Goal: Check status: Check status

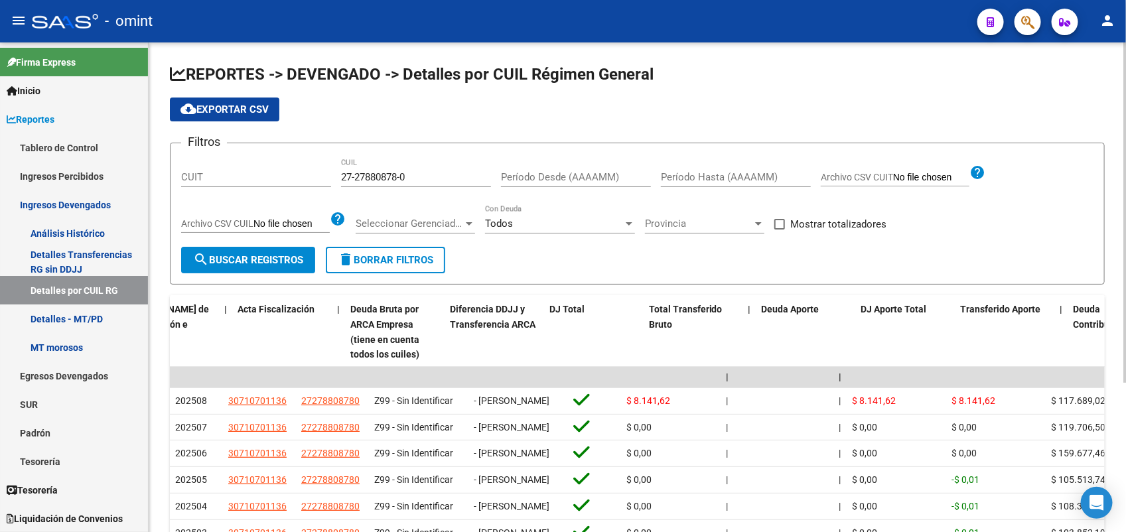
scroll to position [0, 502]
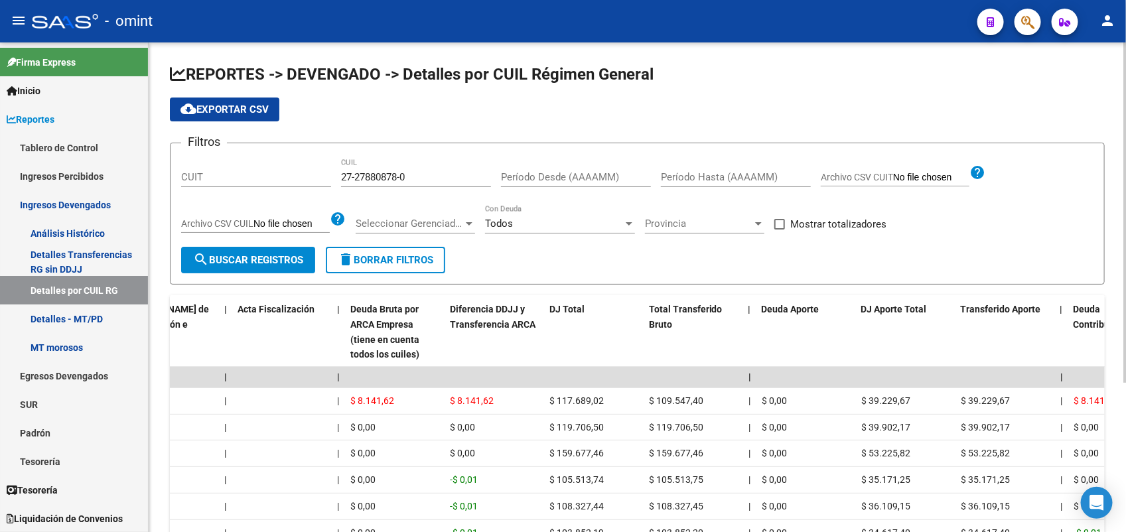
click at [409, 166] on div "27-27880878-0 CUIL" at bounding box center [416, 173] width 150 height 29
click at [400, 173] on input "27-27880878-0" at bounding box center [416, 177] width 150 height 12
paste input "0-38696930-3"
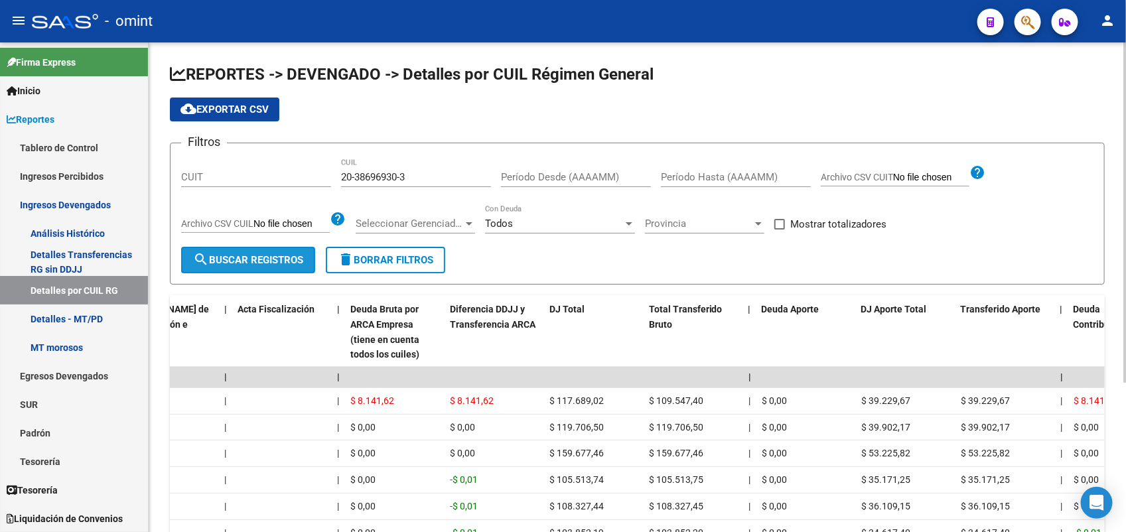
click at [239, 260] on span "search Buscar Registros" at bounding box center [248, 260] width 110 height 12
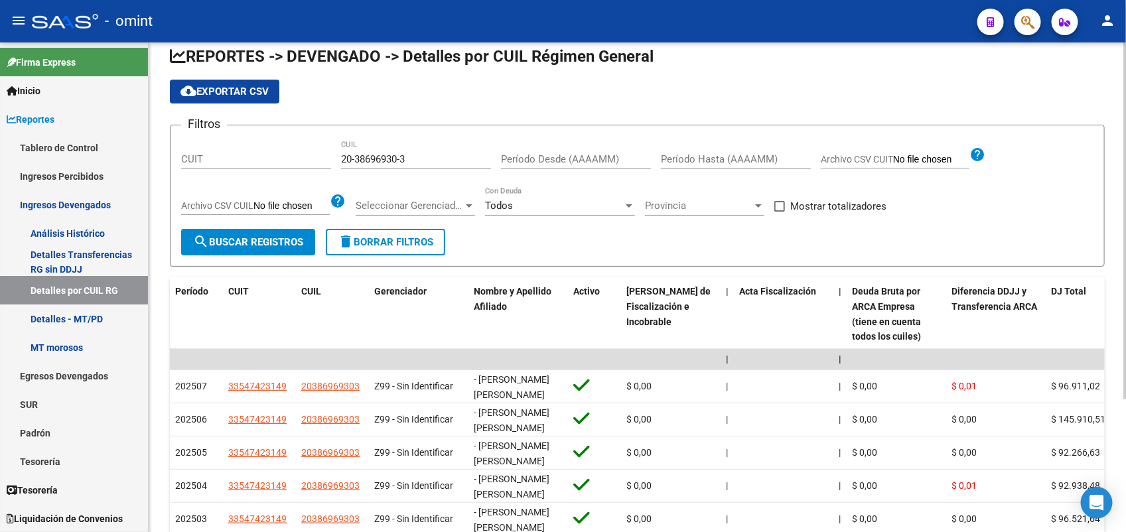
scroll to position [0, 0]
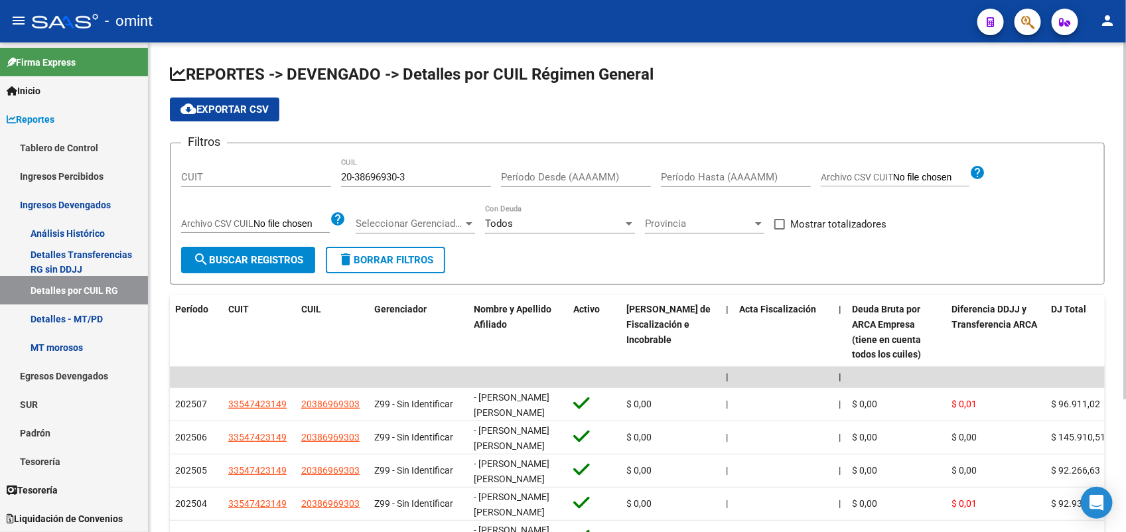
click at [380, 174] on input "20-38696930-3" at bounding box center [416, 177] width 150 height 12
paste input "7-33233623-7"
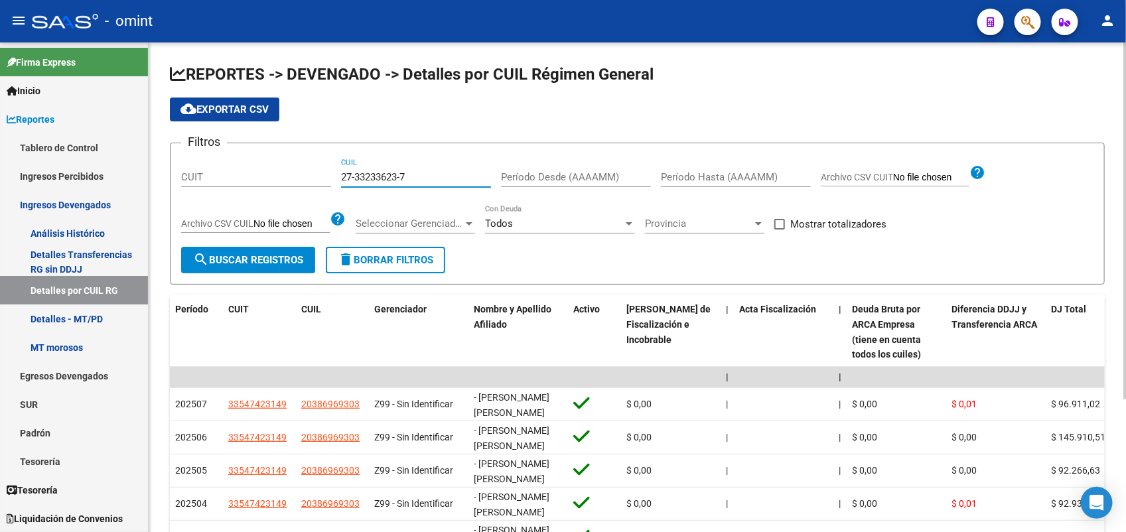
click at [266, 256] on span "search Buscar Registros" at bounding box center [248, 260] width 110 height 12
click at [372, 177] on input "27-33233623-7" at bounding box center [416, 177] width 150 height 12
paste input "4-26577337"
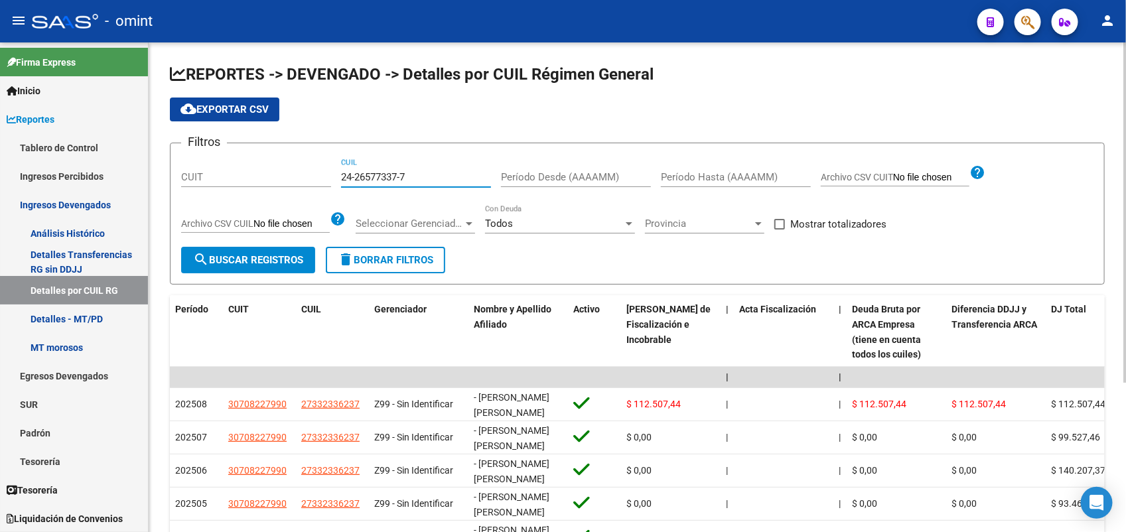
type input "24-26577337-7"
click at [273, 252] on button "search Buscar Registros" at bounding box center [248, 260] width 134 height 27
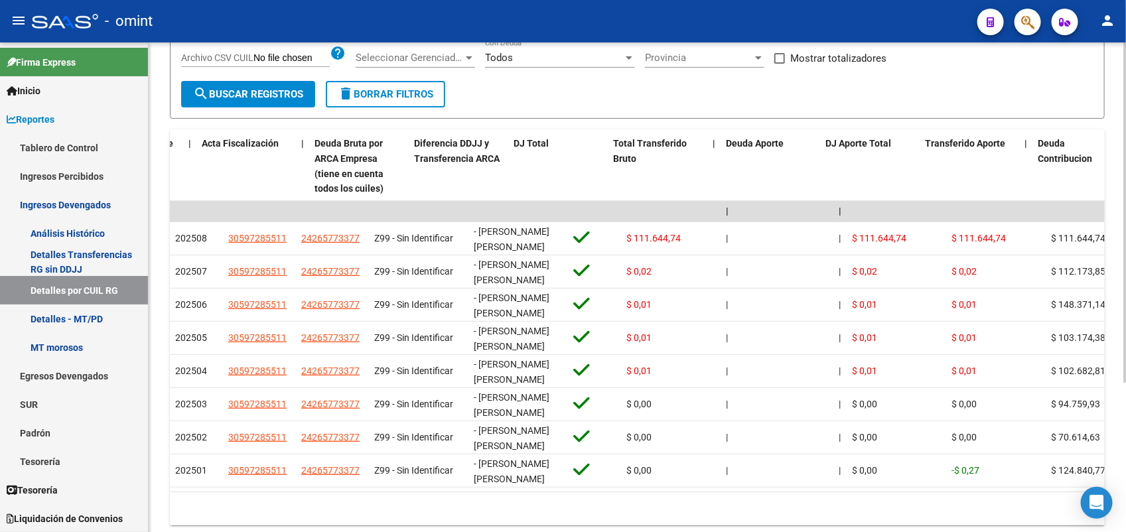
scroll to position [0, 538]
